Goal: Task Accomplishment & Management: Manage account settings

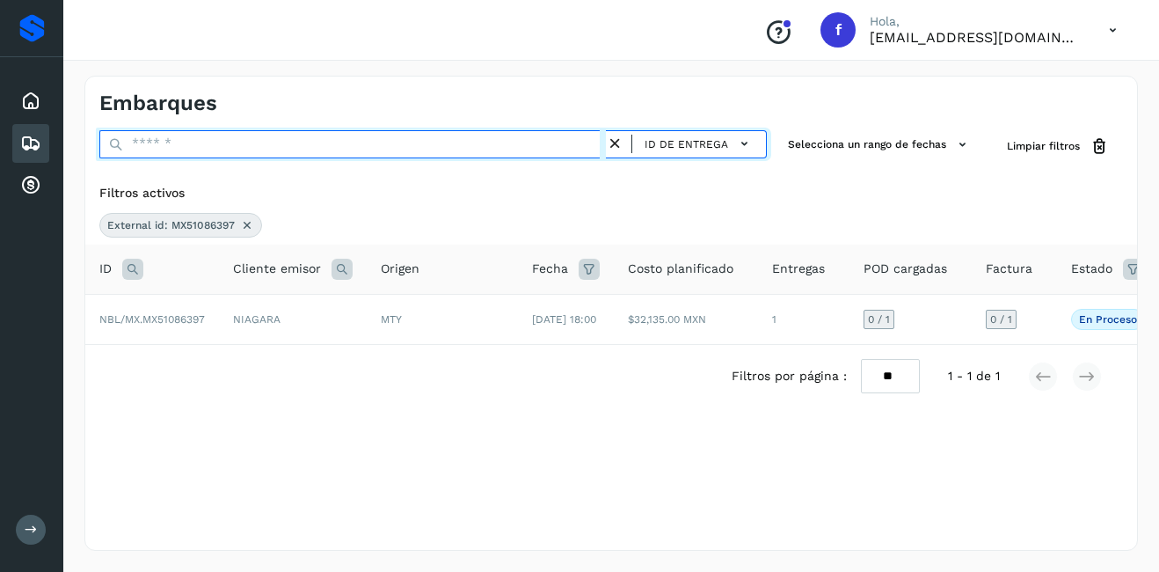
click at [190, 140] on input "text" at bounding box center [352, 144] width 507 height 28
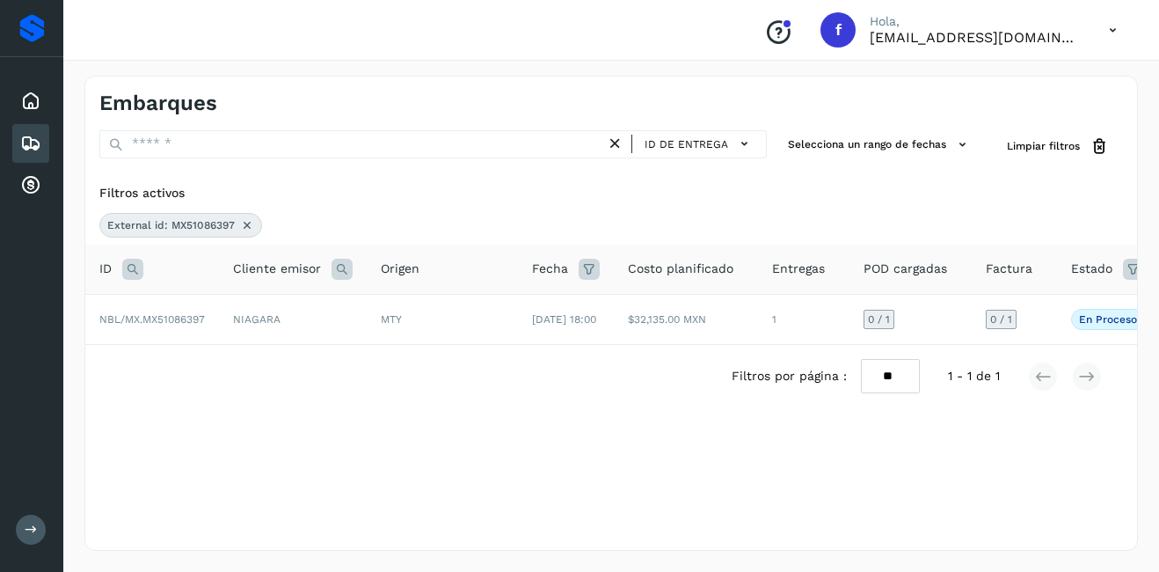
click at [237, 225] on div "External id: MX51086397" at bounding box center [180, 225] width 163 height 25
click at [245, 225] on icon at bounding box center [247, 225] width 14 height 14
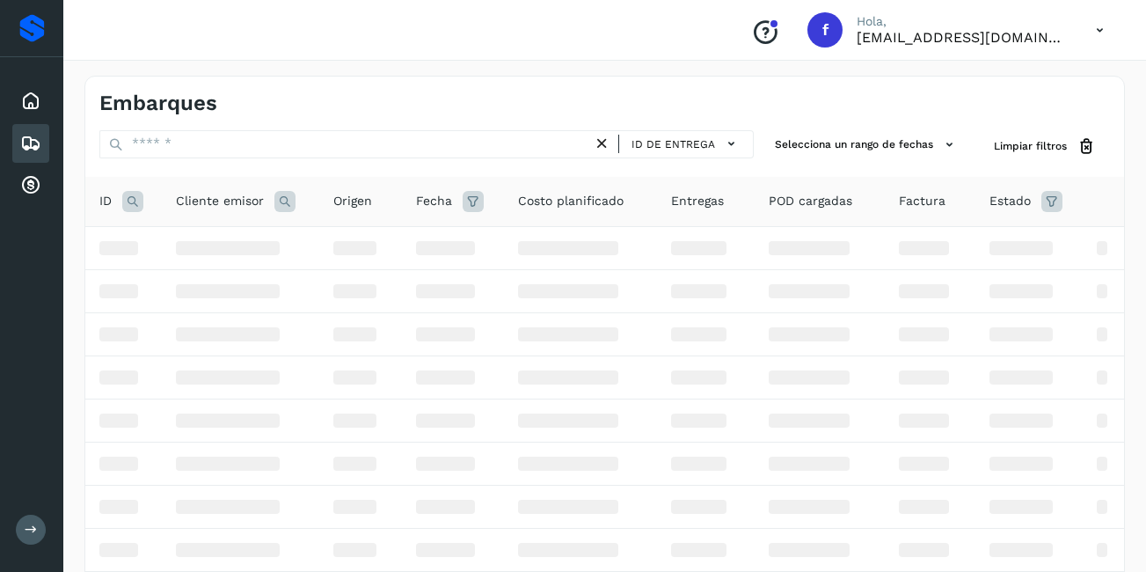
click at [128, 201] on icon at bounding box center [132, 201] width 21 height 21
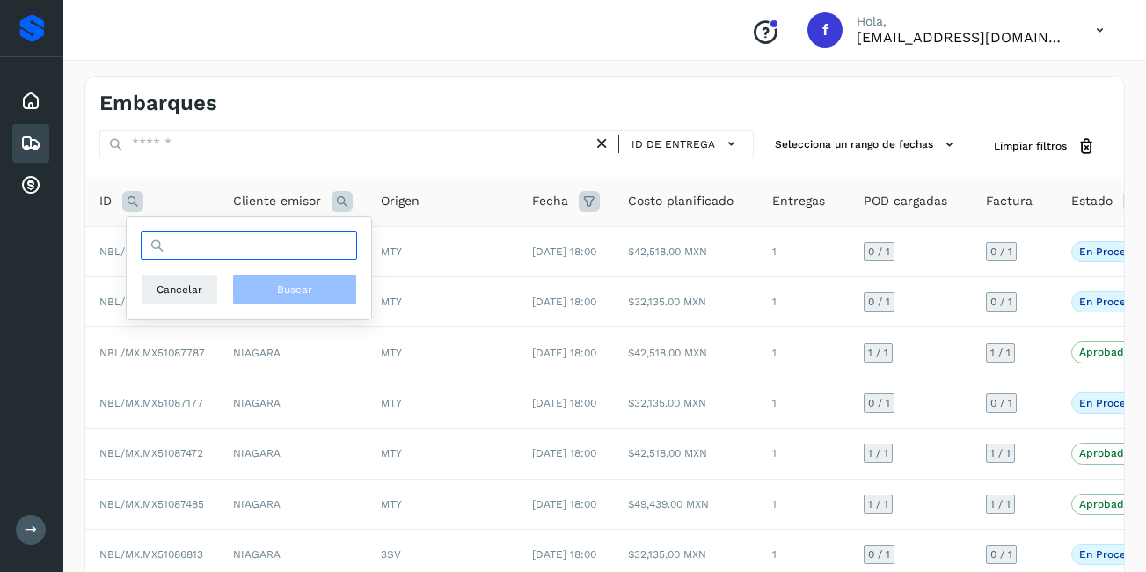
click at [195, 255] on input "text" at bounding box center [249, 245] width 216 height 28
paste input "**********"
type input "**********"
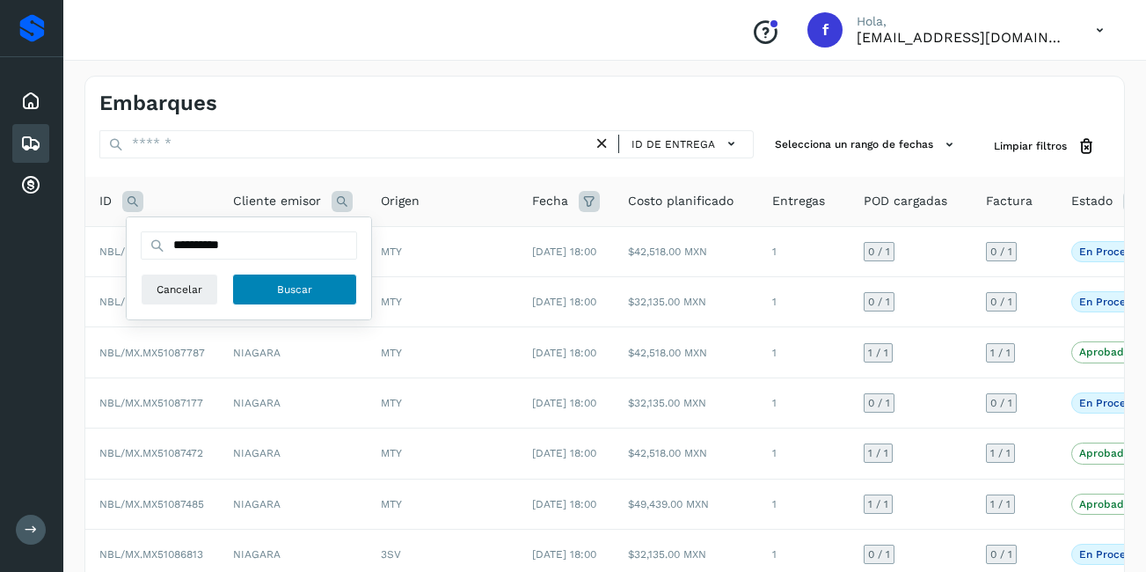
click at [258, 277] on button "Buscar" at bounding box center [294, 290] width 125 height 32
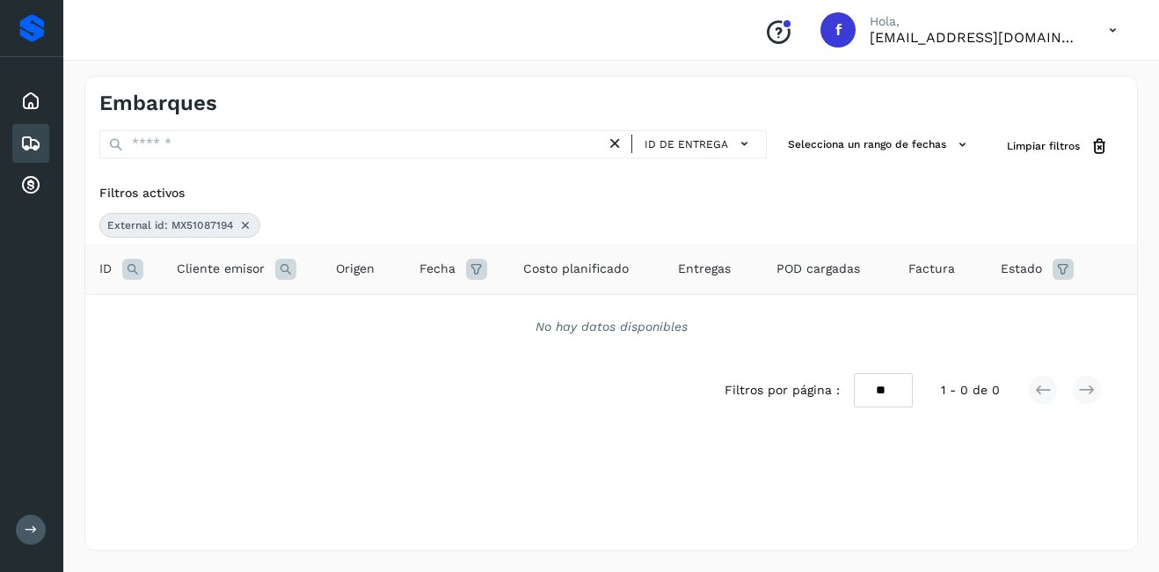
click at [239, 225] on icon at bounding box center [245, 225] width 14 height 14
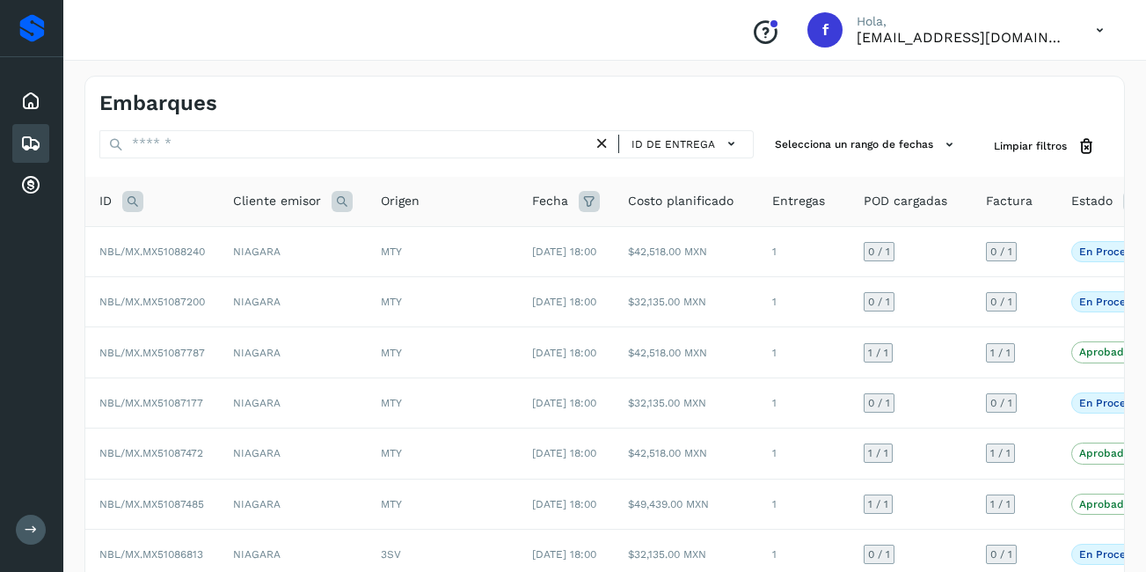
click at [141, 195] on icon at bounding box center [132, 201] width 21 height 21
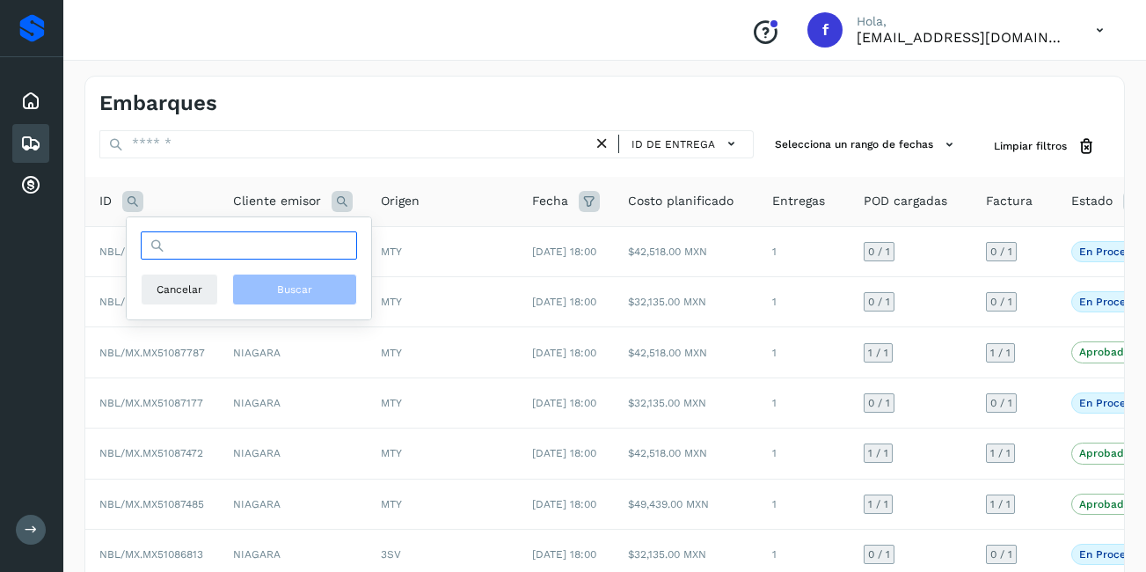
click at [186, 246] on input "text" at bounding box center [249, 245] width 216 height 28
paste input "**********"
type input "**********"
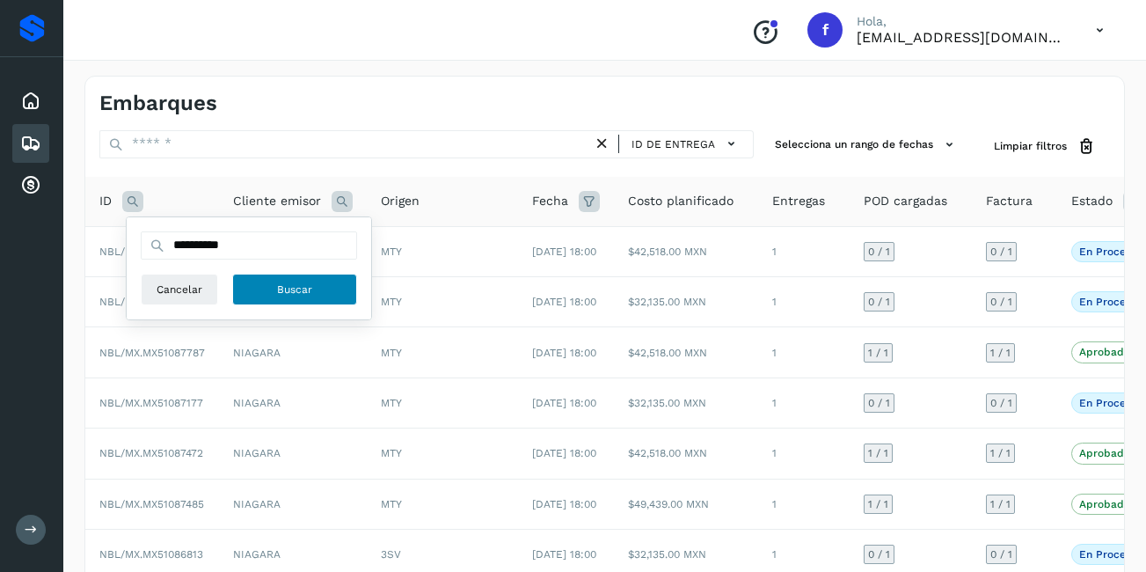
click at [278, 282] on span "Buscar" at bounding box center [294, 289] width 35 height 16
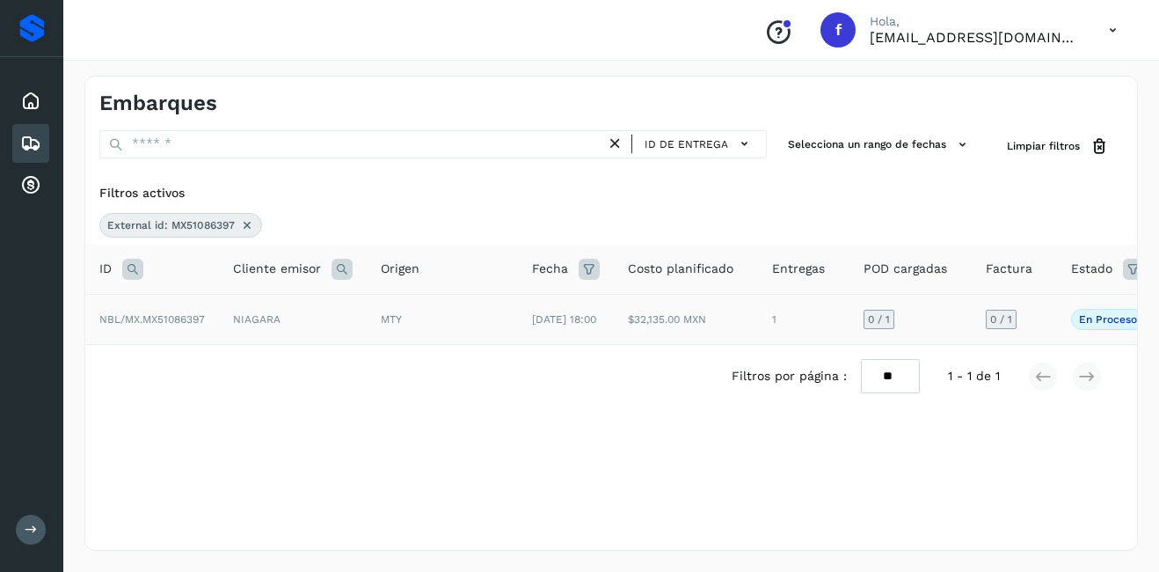
click at [186, 322] on span "NBL/MX.MX51086397" at bounding box center [152, 319] width 106 height 12
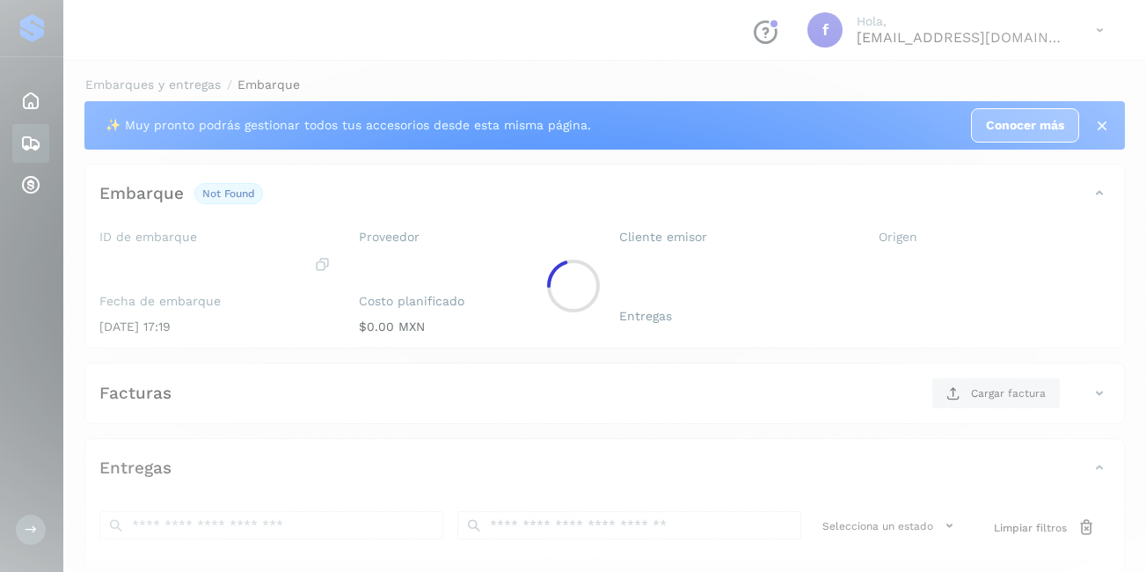
click at [585, 327] on div at bounding box center [573, 286] width 1146 height 572
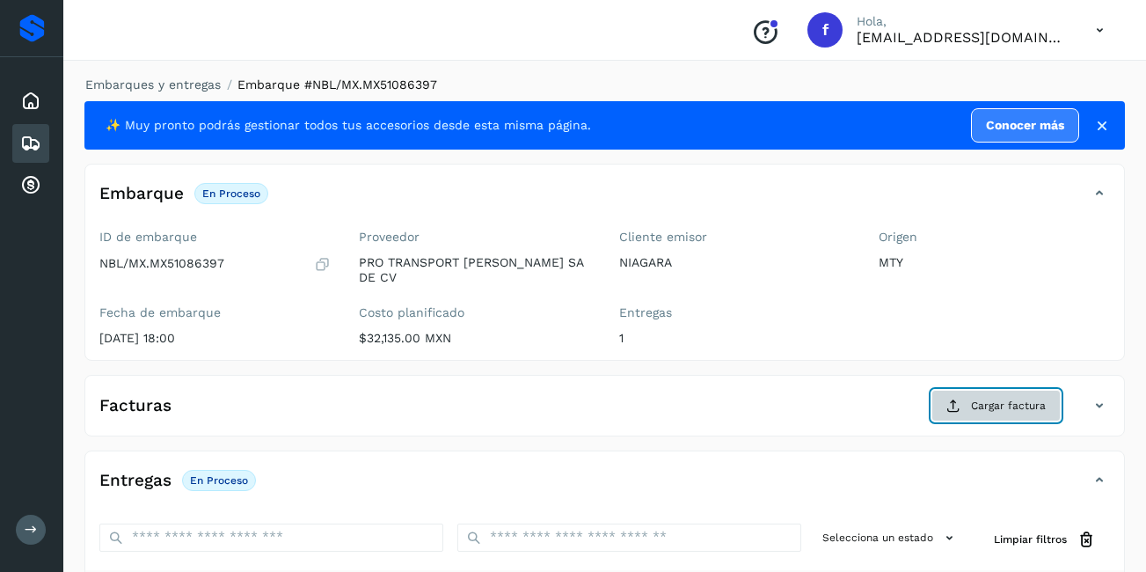
click at [969, 390] on button "Cargar factura" at bounding box center [995, 406] width 129 height 32
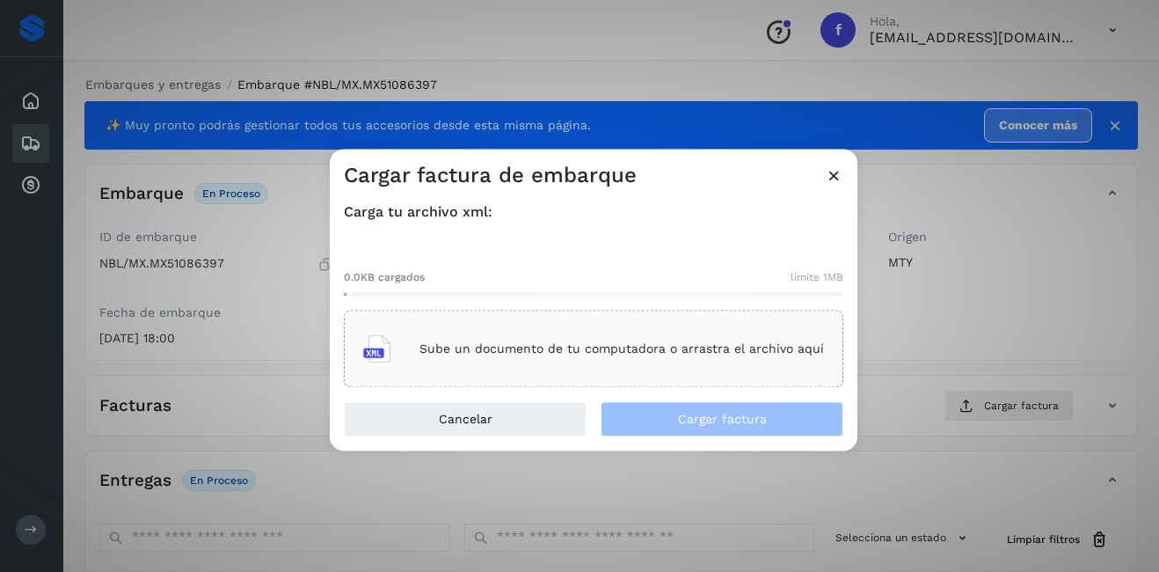
click at [481, 350] on p "Sube un documento de tu computadora o arrastra el archivo aquí" at bounding box center [622, 348] width 405 height 15
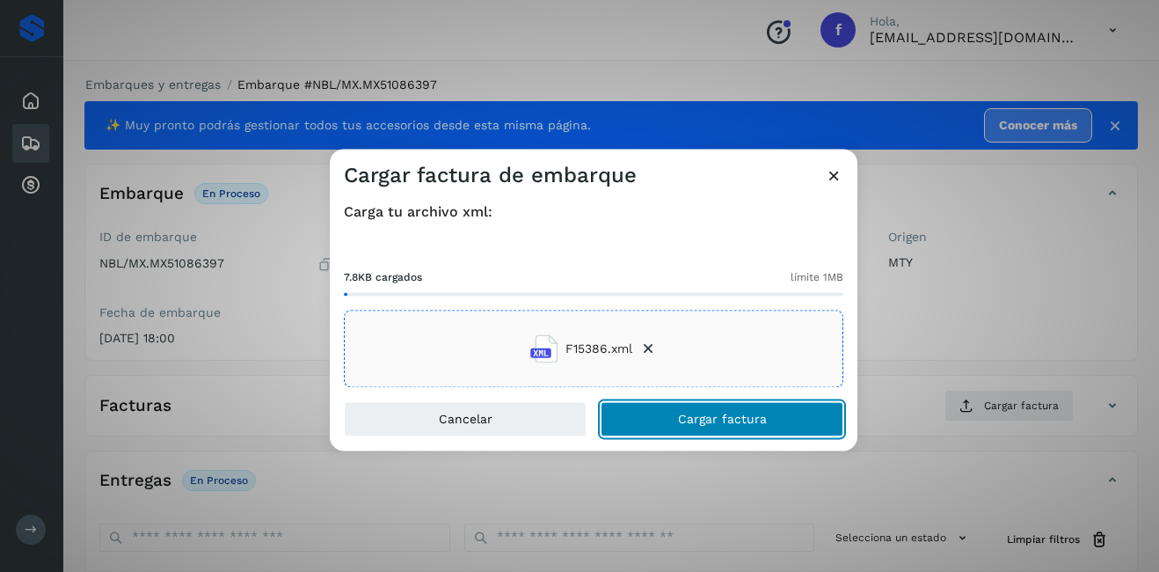
click at [726, 422] on span "Cargar factura" at bounding box center [722, 419] width 89 height 12
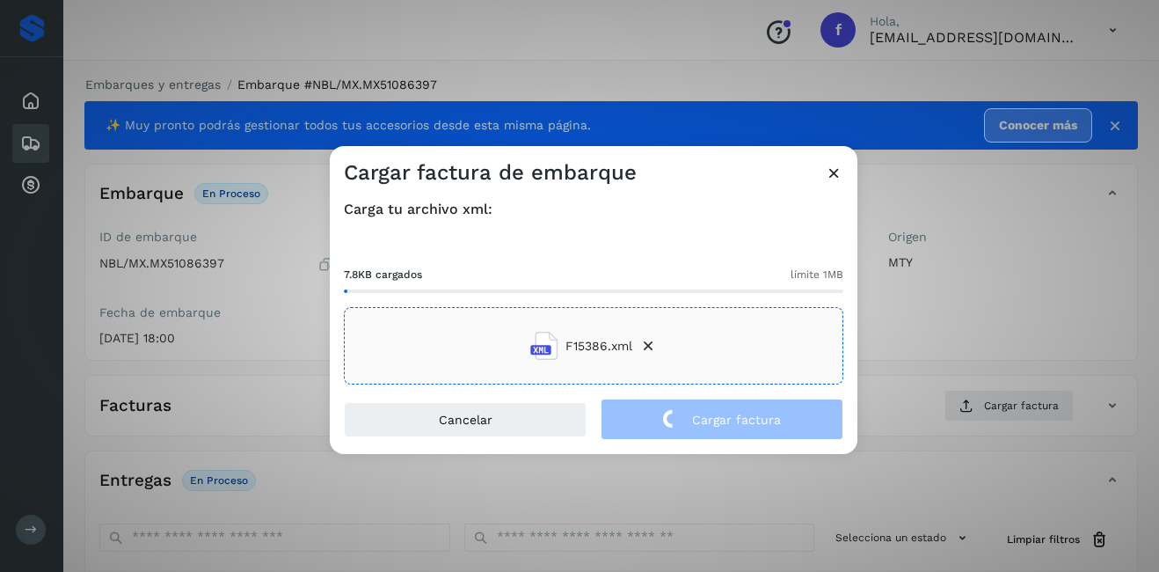
click at [927, 303] on div "Cargar factura de embarque Carga tu archivo xml: 7.8KB cargados límite 1MB F153…" at bounding box center [579, 286] width 1159 height 572
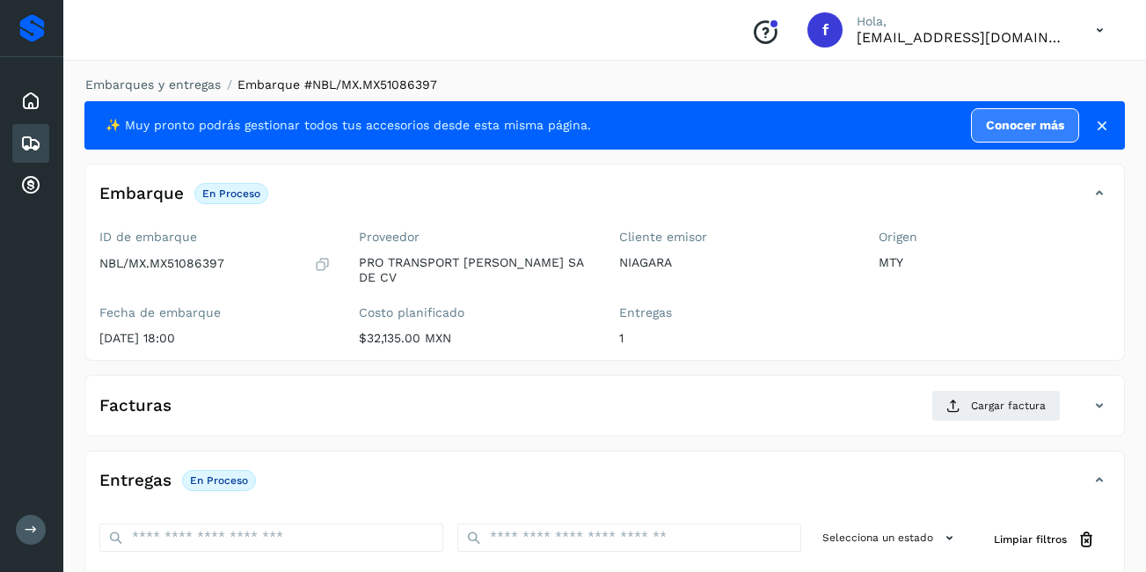
scroll to position [266, 0]
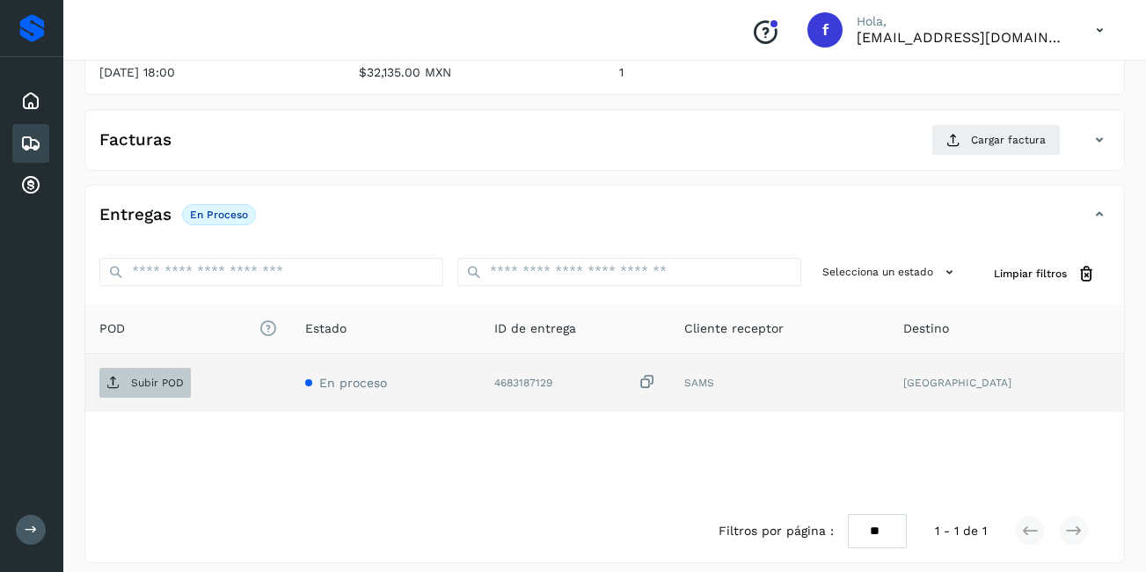
click at [159, 376] on p "Subir POD" at bounding box center [157, 382] width 53 height 12
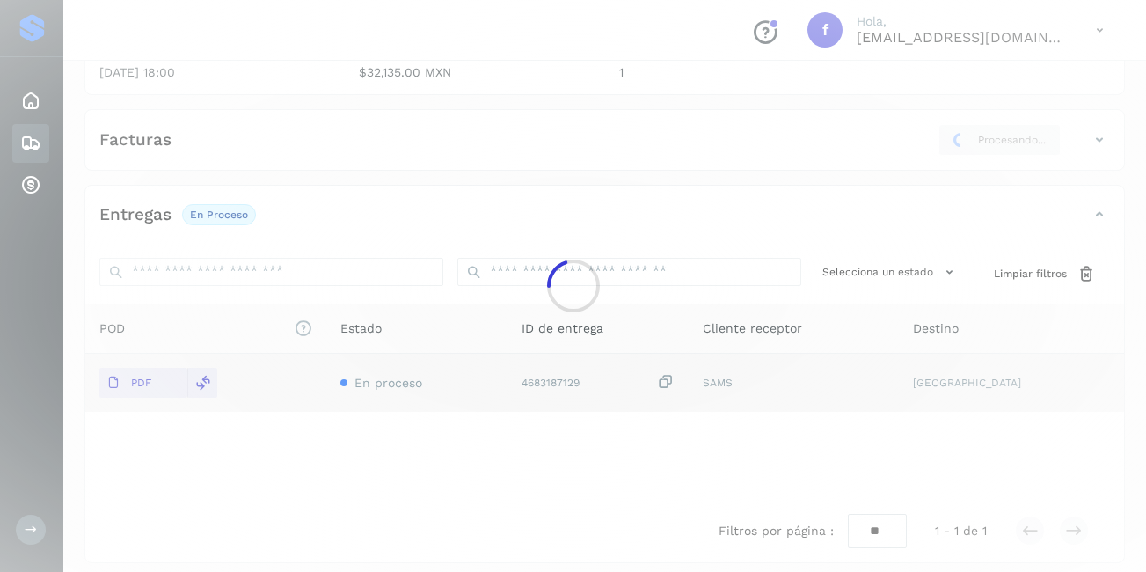
scroll to position [264, 0]
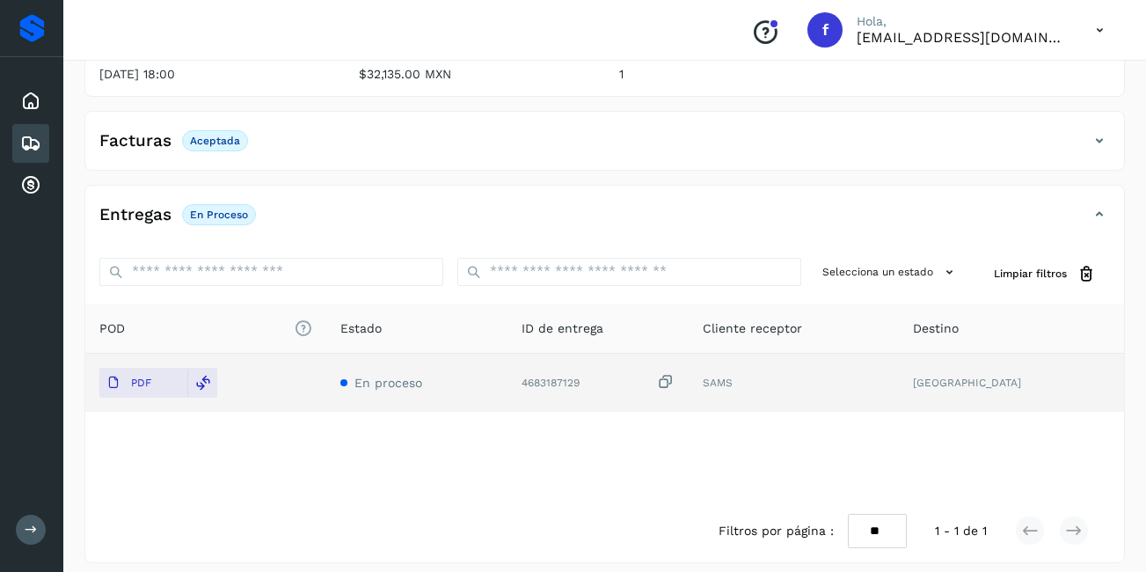
click at [516, 465] on div "POD El tamaño máximo de archivo es de 20 Mb. Estado ID de entrega Cliente recep…" at bounding box center [604, 401] width 1039 height 195
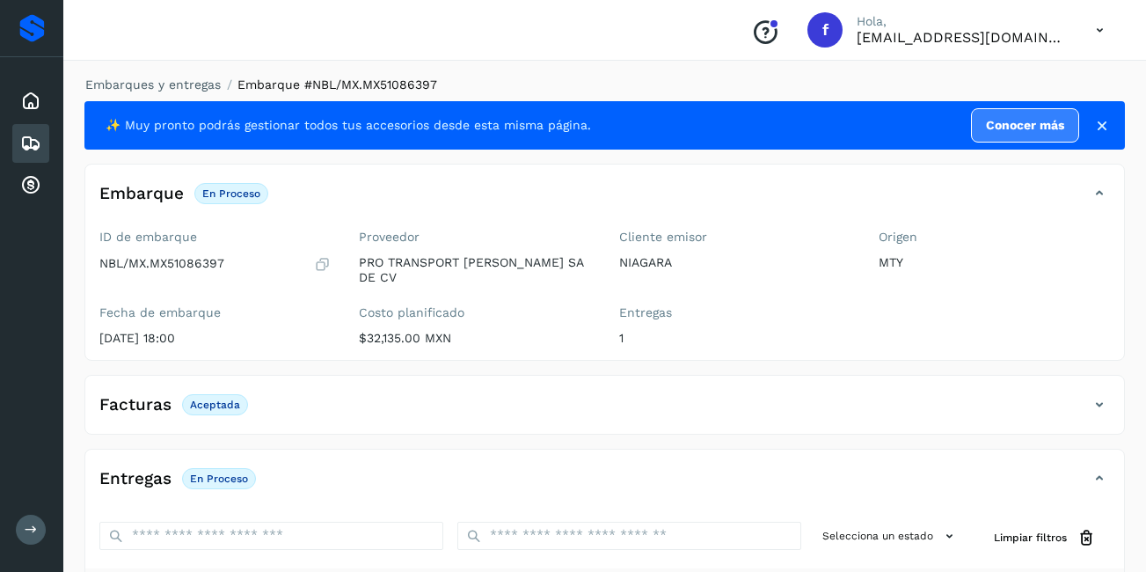
click at [28, 138] on icon at bounding box center [30, 143] width 21 height 21
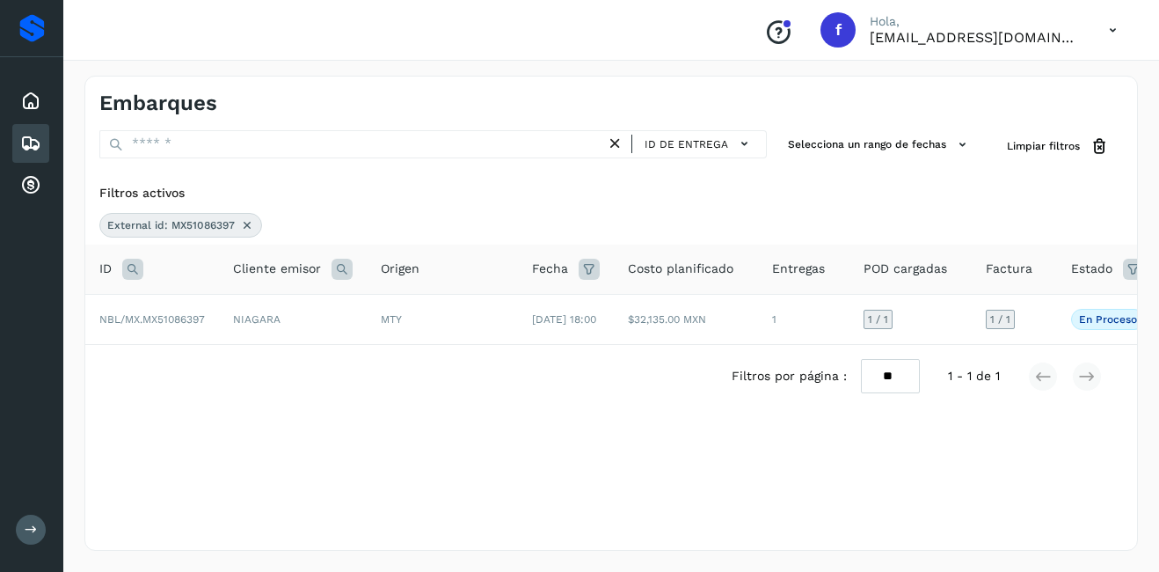
click at [244, 230] on icon at bounding box center [247, 225] width 14 height 14
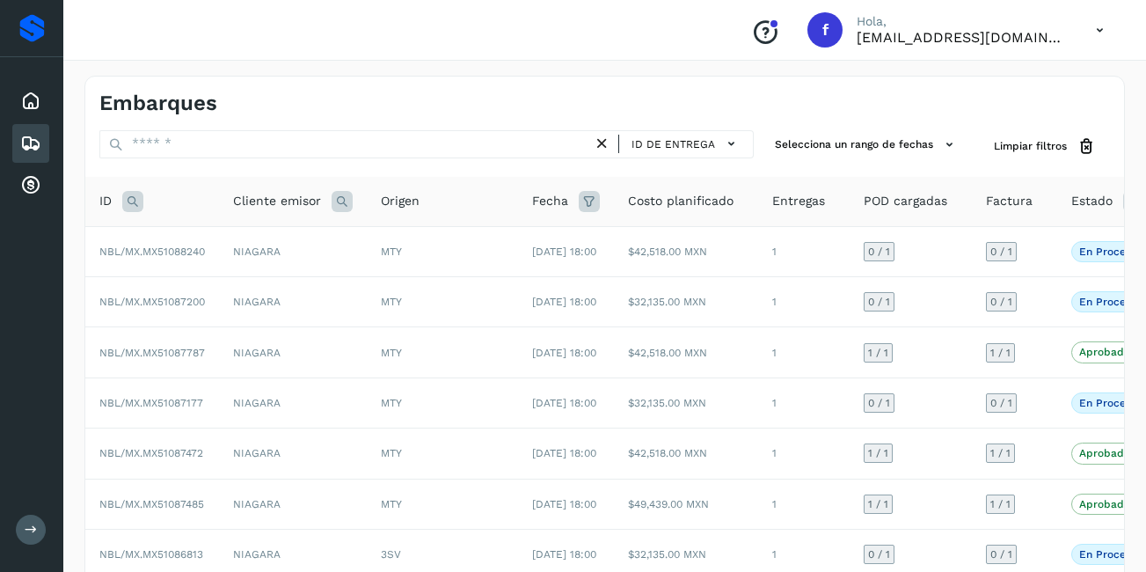
click at [132, 203] on icon at bounding box center [132, 201] width 21 height 21
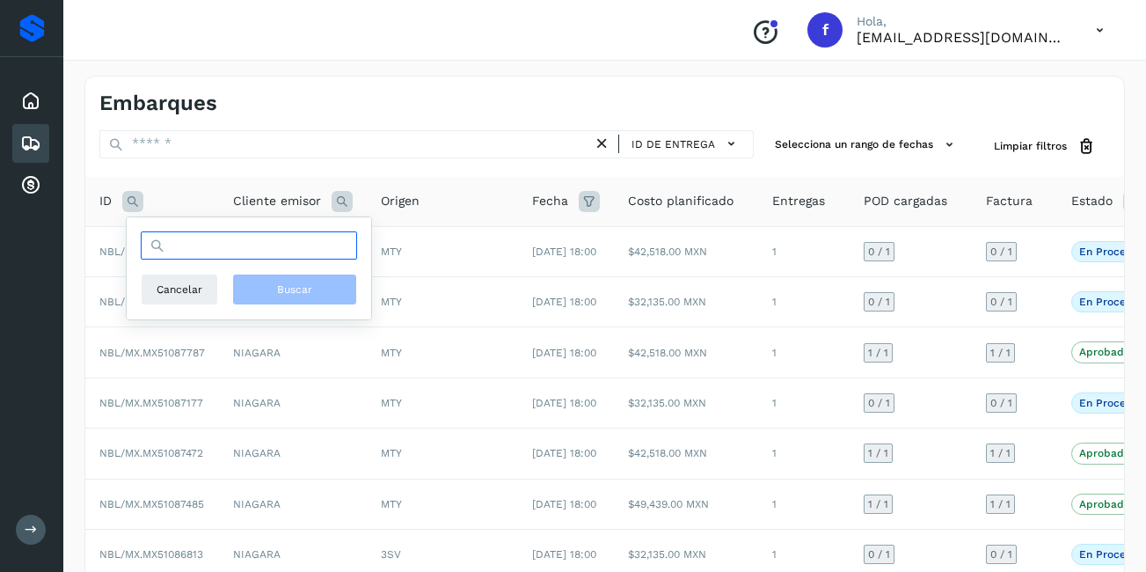
click at [202, 254] on input "text" at bounding box center [249, 245] width 216 height 28
paste input "**********"
type input "**********"
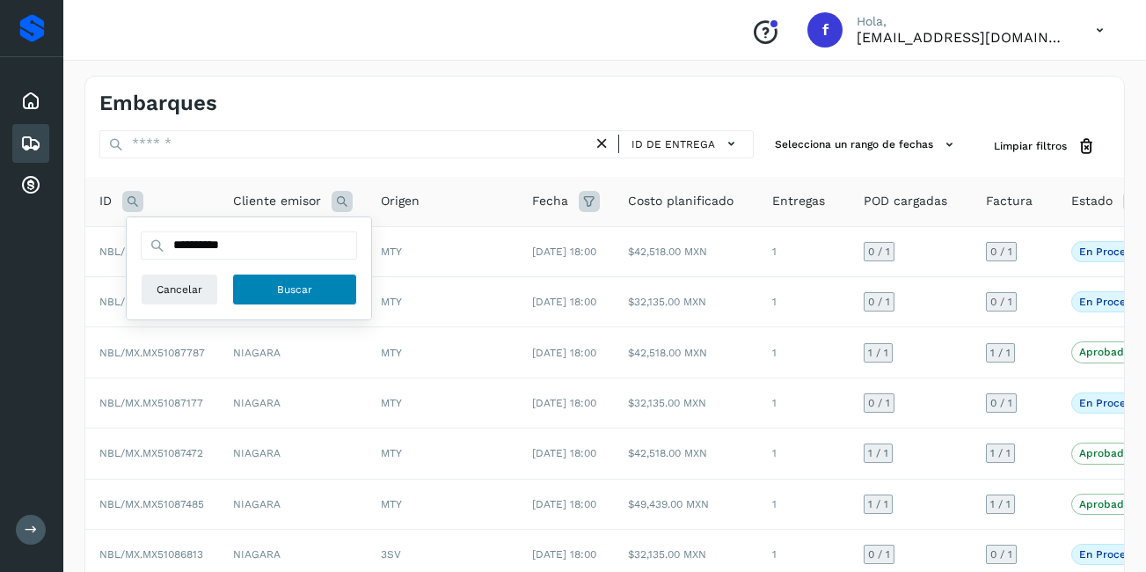
click at [291, 289] on span "Buscar" at bounding box center [294, 289] width 35 height 16
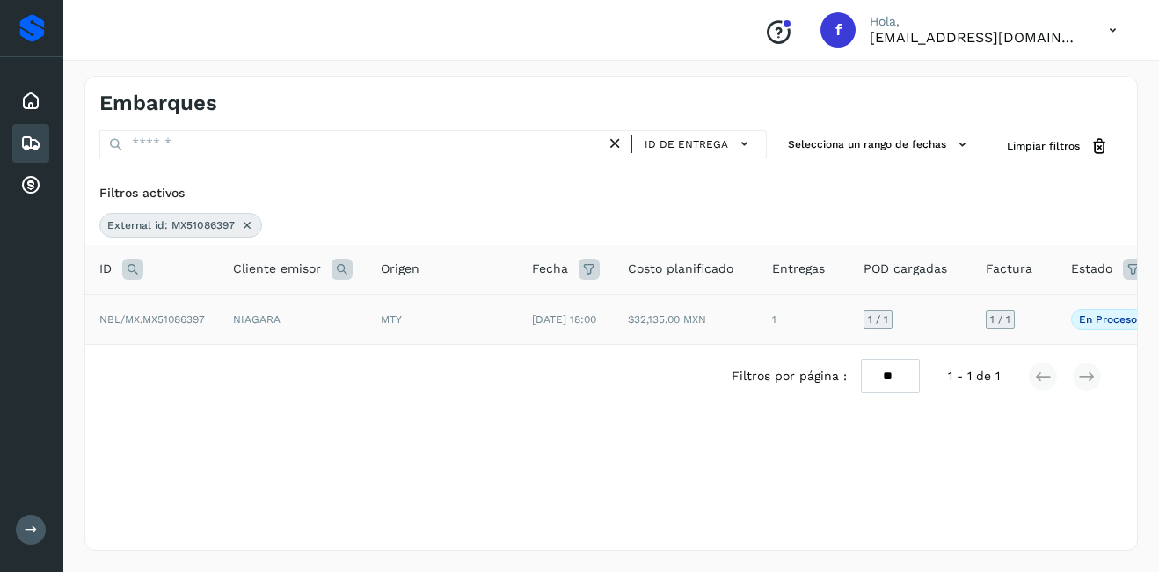
click at [558, 327] on td "[DATE] 18:00" at bounding box center [566, 319] width 96 height 50
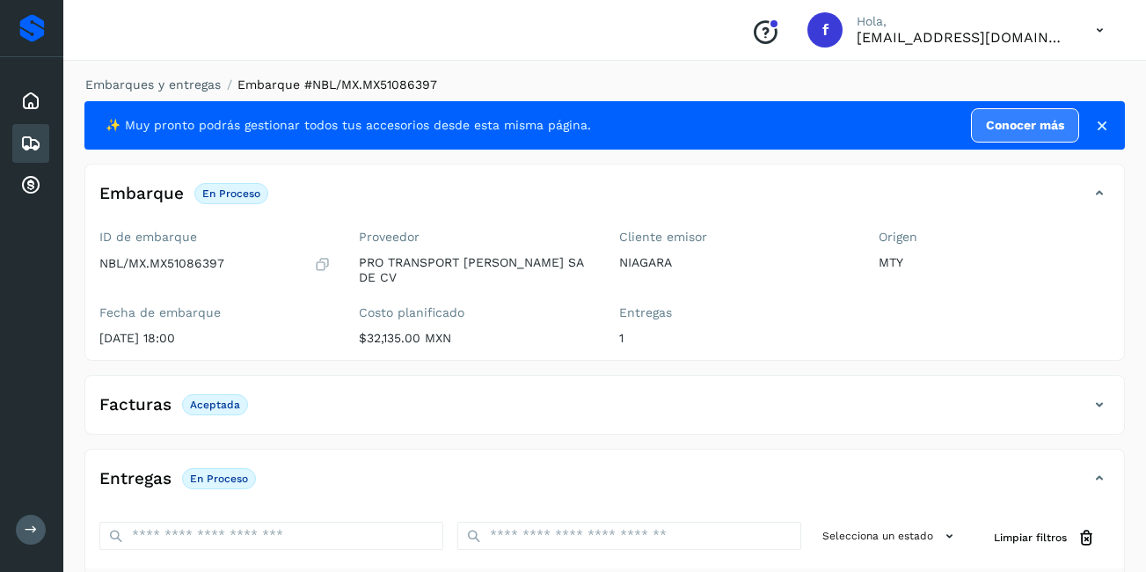
scroll to position [264, 0]
